Goal: Task Accomplishment & Management: Complete application form

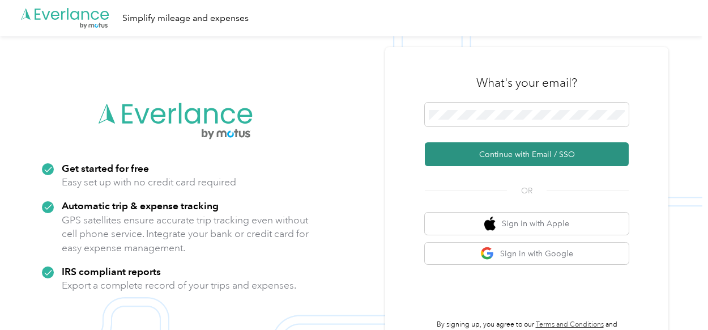
click at [489, 156] on button "Continue with Email / SSO" at bounding box center [527, 154] width 204 height 24
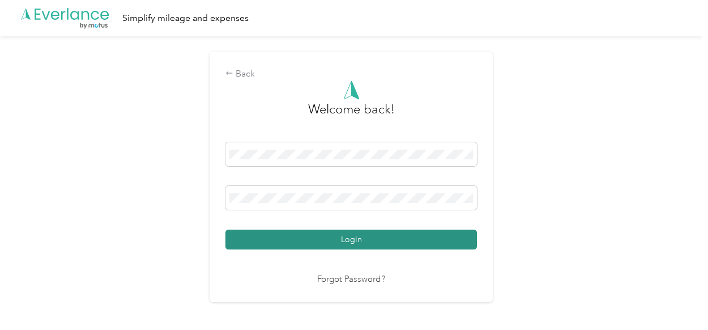
click at [341, 238] on button "Login" at bounding box center [350, 239] width 251 height 20
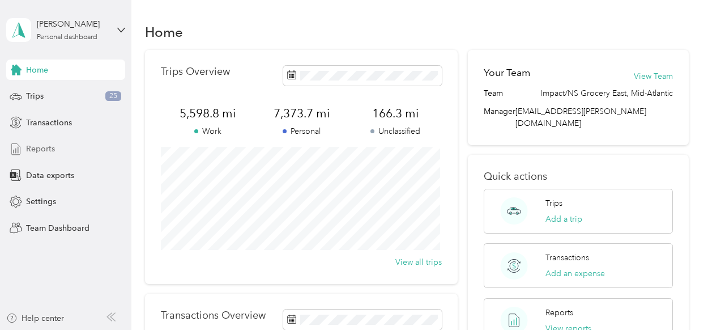
click at [34, 146] on span "Reports" at bounding box center [40, 149] width 29 height 12
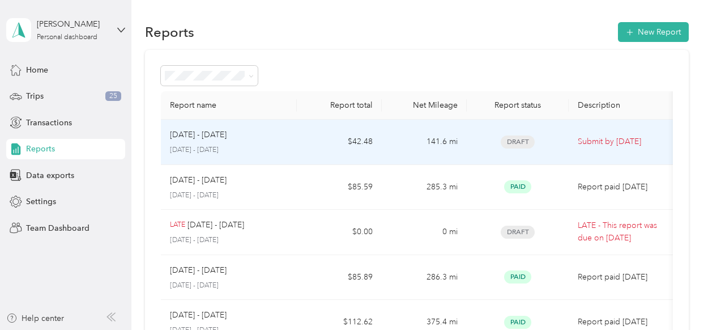
click at [511, 138] on span "Draft" at bounding box center [518, 141] width 34 height 13
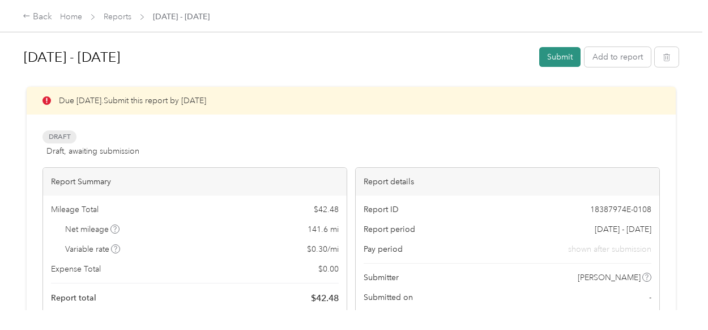
click at [561, 57] on button "Submit" at bounding box center [559, 57] width 41 height 20
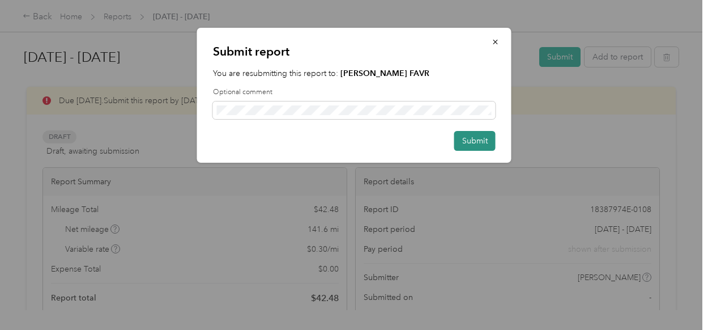
click at [468, 140] on button "Submit" at bounding box center [474, 141] width 41 height 20
